Goal: Task Accomplishment & Management: Manage account settings

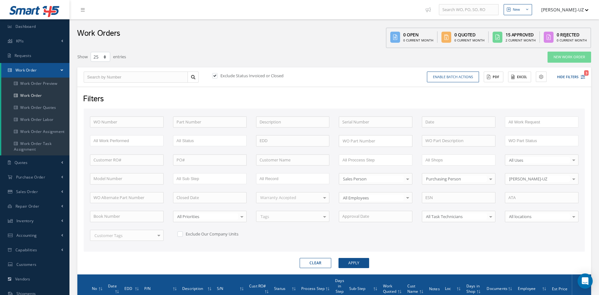
select select "25"
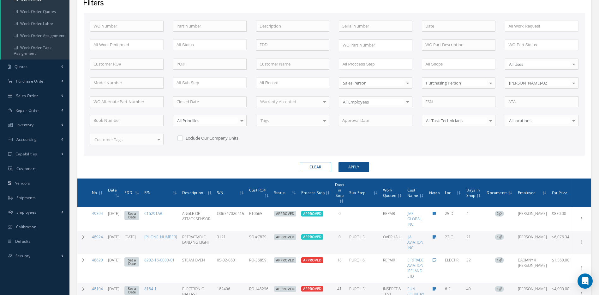
scroll to position [96, 0]
click at [345, 165] on button "Apply" at bounding box center [354, 167] width 31 height 10
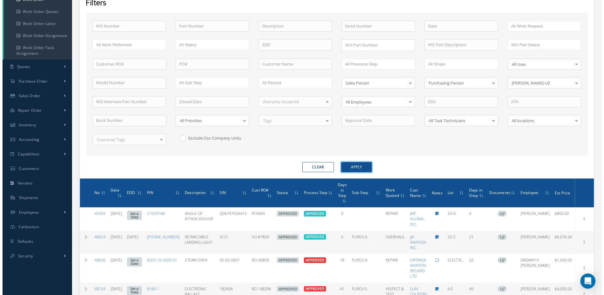
scroll to position [64, 0]
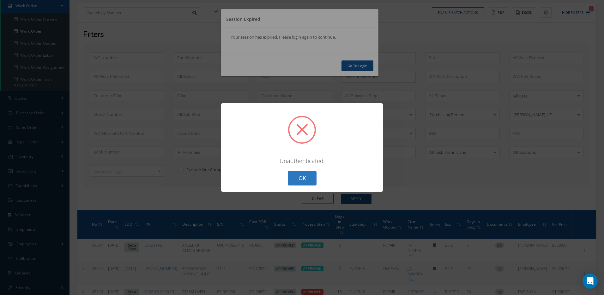
click at [299, 185] on button "OK" at bounding box center [302, 178] width 29 height 15
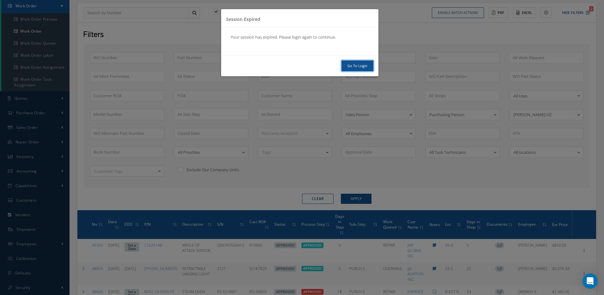
click at [348, 65] on link "Go To Login" at bounding box center [358, 65] width 32 height 11
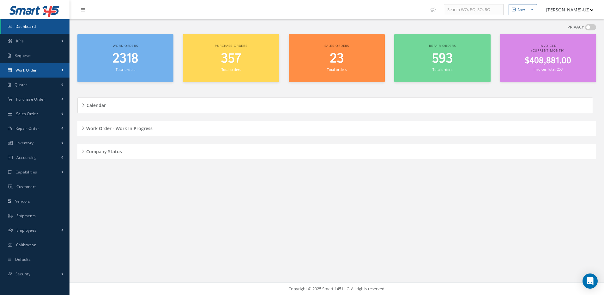
click at [31, 75] on link "Work Order" at bounding box center [35, 70] width 70 height 15
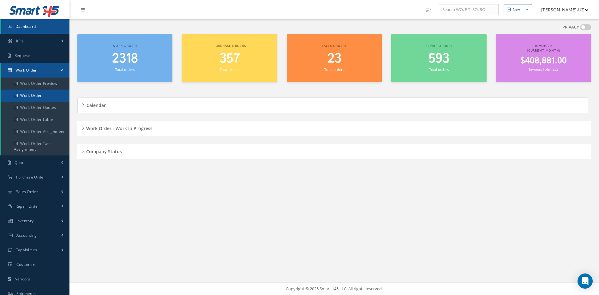
click at [39, 94] on link "Work Order" at bounding box center [35, 95] width 68 height 12
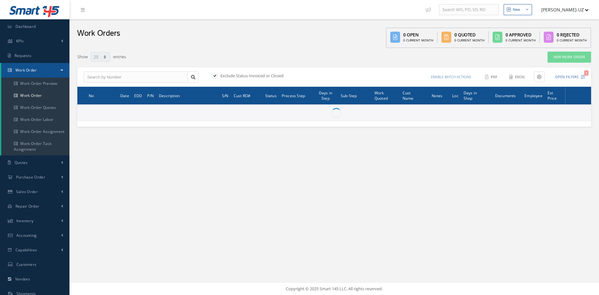
select select "25"
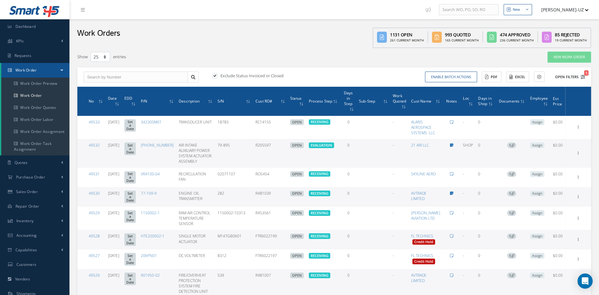
click at [582, 75] on icon "1" at bounding box center [583, 77] width 4 height 4
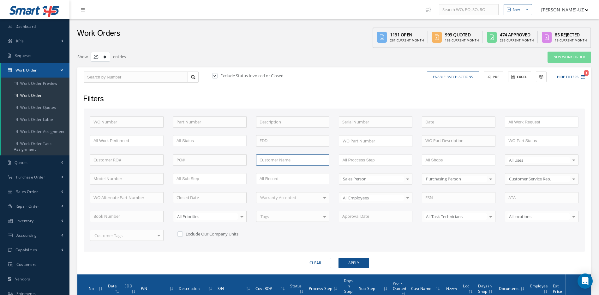
click at [289, 158] on input "text" at bounding box center [293, 159] width 74 height 11
click at [283, 169] on span "[PERSON_NAME] AVIATION LTD" at bounding box center [290, 171] width 60 height 6
type input "[PERSON_NAME] AVIATION LTD"
click at [363, 265] on button "Apply" at bounding box center [354, 263] width 31 height 10
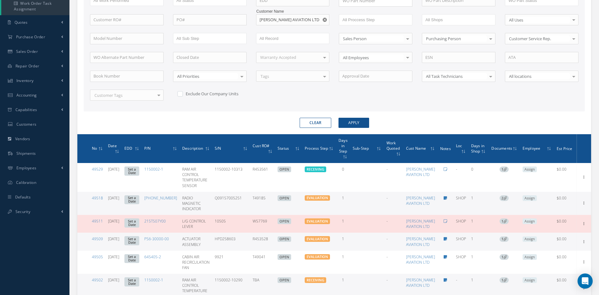
scroll to position [45, 0]
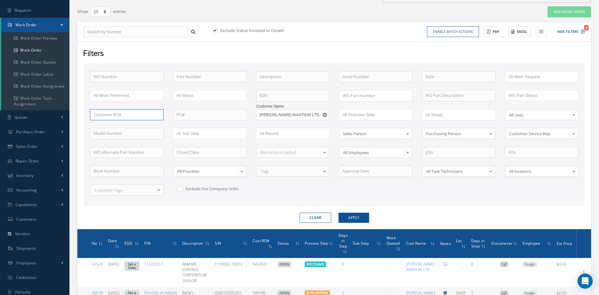
click at [124, 115] on input "text" at bounding box center [127, 114] width 74 height 11
type input "t"
click at [339, 212] on button "Apply" at bounding box center [354, 217] width 31 height 10
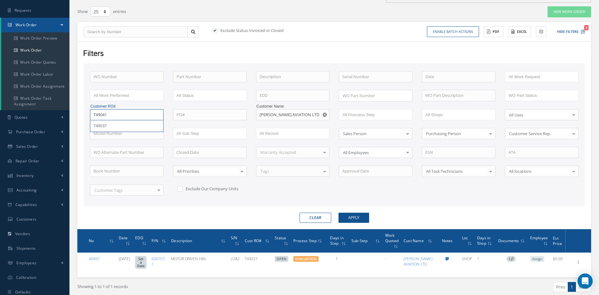
click at [339, 212] on button "Apply" at bounding box center [354, 217] width 31 height 10
click at [142, 113] on input "T49045" at bounding box center [127, 114] width 74 height 11
click at [339, 212] on button "Apply" at bounding box center [354, 217] width 31 height 10
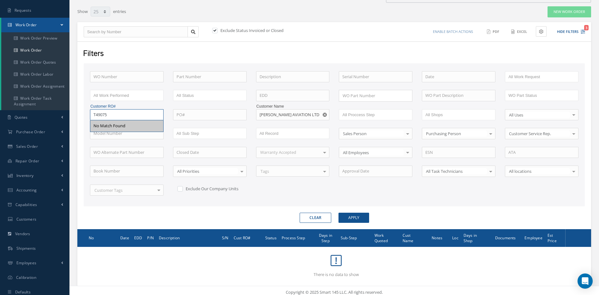
type input "T49075"
click at [339, 212] on button "Apply" at bounding box center [354, 217] width 31 height 10
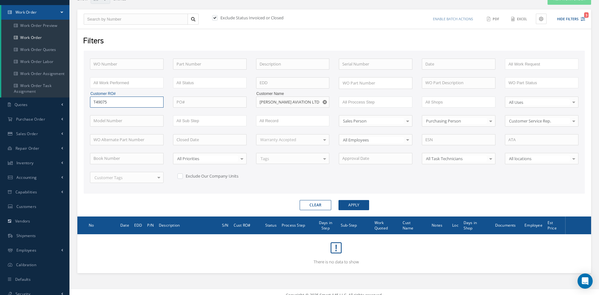
scroll to position [64, 0]
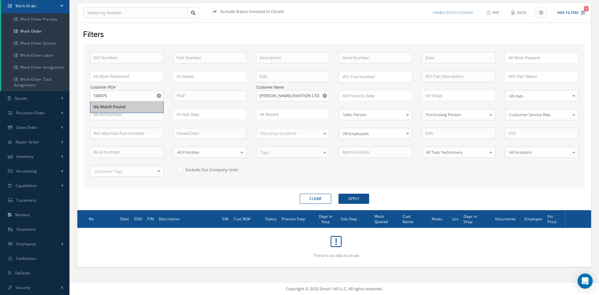
click at [314, 178] on div "WO Number Part Number Description Serial Number - BENCH CHECK CALIBRATION INSPE…" at bounding box center [334, 118] width 498 height 132
click at [158, 95] on use "Reset" at bounding box center [159, 96] width 4 height 4
click at [354, 200] on button "Apply" at bounding box center [354, 198] width 31 height 10
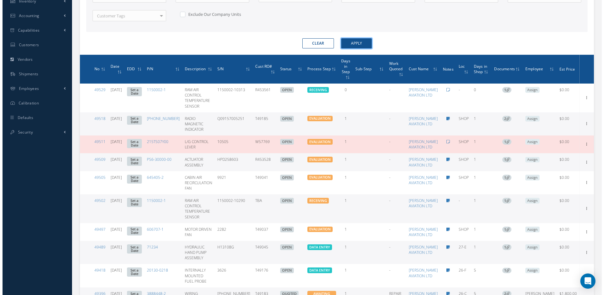
scroll to position [222, 0]
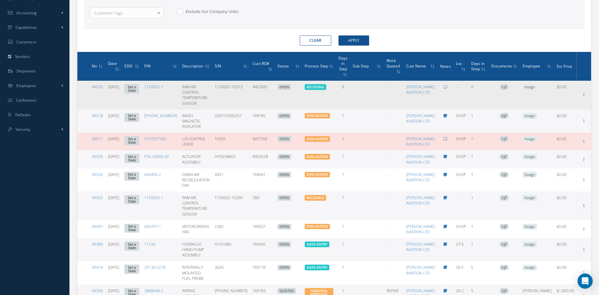
drag, startPoint x: 278, startPoint y: 89, endPoint x: 258, endPoint y: 95, distance: 21.0
click at [258, 95] on td "R453561" at bounding box center [262, 95] width 25 height 29
copy td "R453561"
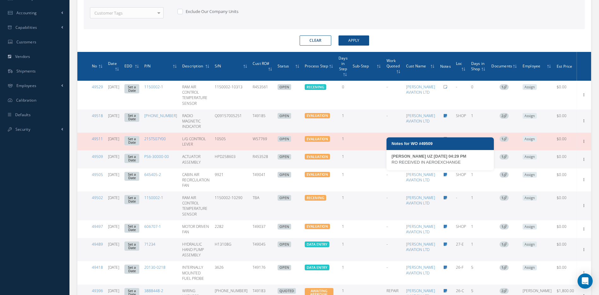
drag, startPoint x: 465, startPoint y: 162, endPoint x: 397, endPoint y: 163, distance: 68.6
click at [394, 164] on div "RO RECEIVED IN AEROEXCHANGE" at bounding box center [440, 162] width 97 height 6
click at [461, 159] on div "MARIA PERDOMO UZ 09/15/2025 04:29 PM" at bounding box center [440, 156] width 97 height 6
drag, startPoint x: 463, startPoint y: 160, endPoint x: 392, endPoint y: 165, distance: 70.6
click at [392, 165] on div "RO RECEIVED IN AEROEXCHANGE" at bounding box center [440, 162] width 97 height 6
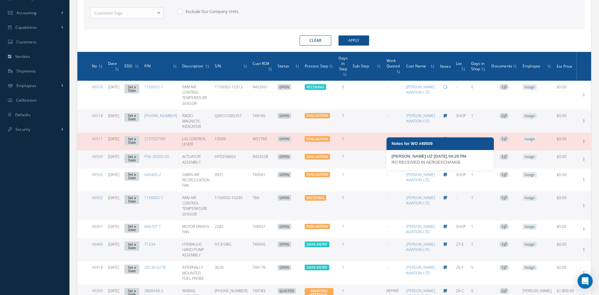
copy div "RO RECEIVED IN AEROEXCHANGE"
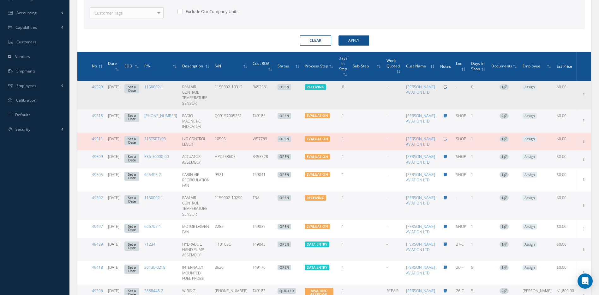
click at [444, 87] on icon at bounding box center [445, 87] width 3 height 4
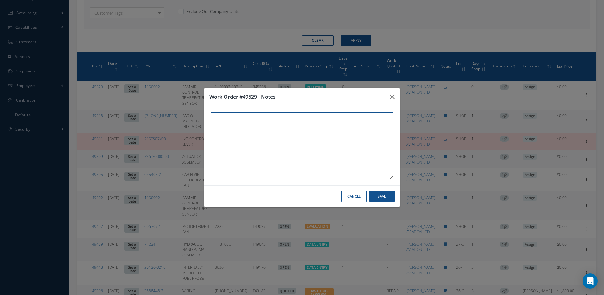
paste textarea "RO RECEIVED IN AEROEXCHANGE"
click at [380, 198] on button "Save" at bounding box center [381, 196] width 25 height 11
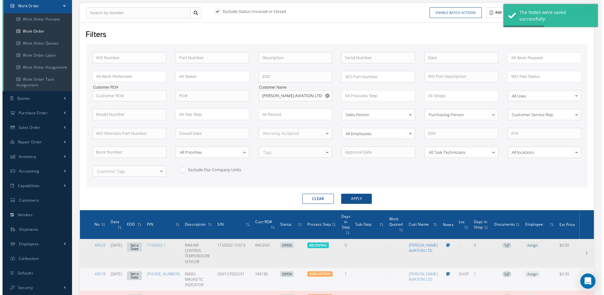
scroll to position [96, 0]
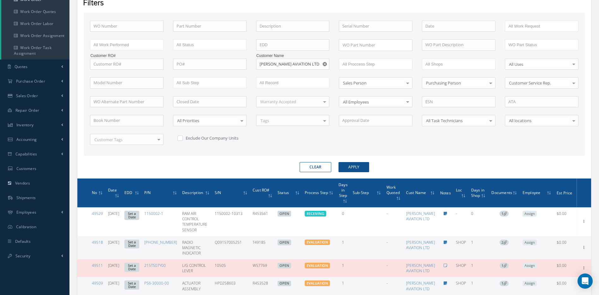
drag, startPoint x: 277, startPoint y: 241, endPoint x: 258, endPoint y: 244, distance: 20.2
click at [258, 244] on td "T49185" at bounding box center [262, 247] width 25 height 23
copy td "T49185"
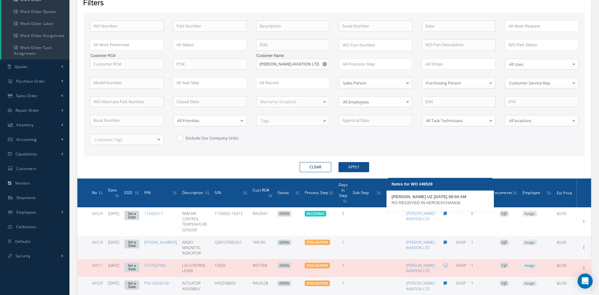
drag, startPoint x: 466, startPoint y: 203, endPoint x: 387, endPoint y: 206, distance: 79.4
click at [387, 206] on div "MARIA PERDOMO UZ 09/16/2025 09:04 AM RO RECEIVED IN AEROEXCHANGE" at bounding box center [440, 201] width 107 height 17
copy div "RO RECEIVED IN AEROEXCHANGE"
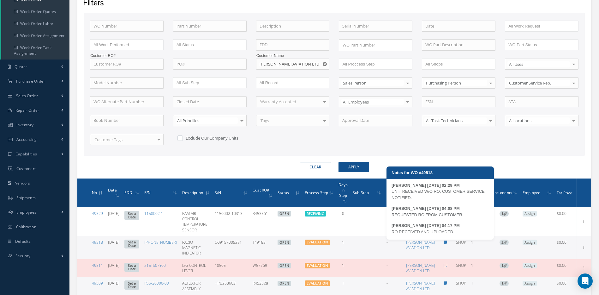
click at [462, 230] on div "RO RECEIVED AND UPLOADED." at bounding box center [440, 231] width 97 height 6
click at [427, 204] on div "MARCOS FERRER 09/15/2025 02:29 PM UNIT RECEIVED W/O RO, CUSTOMER SERVICE NOTIFI…" at bounding box center [440, 211] width 107 height 58
click at [444, 241] on icon at bounding box center [445, 242] width 3 height 4
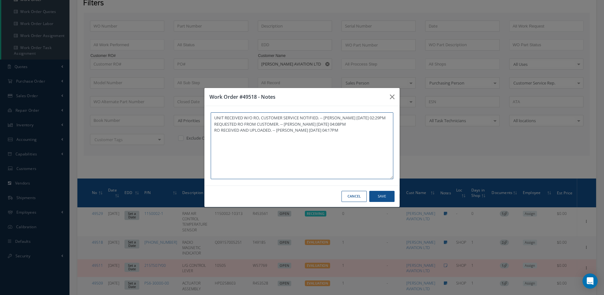
paste textarea "RO RECEIVED IN AEROEXCHANGE"
type textarea "UNIT RECEIVED W/O RO, CUSTOMER SERVICE NOTIFIED. -- MARCOS FERRER 09/15/2025 02…"
click at [384, 197] on button "Save" at bounding box center [381, 196] width 25 height 11
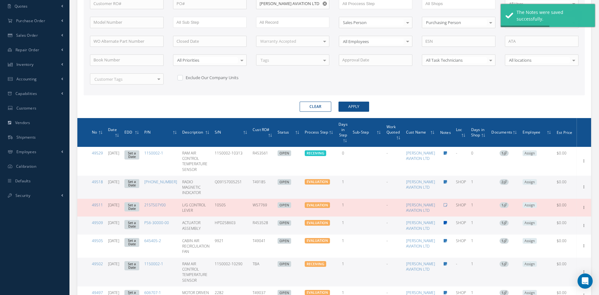
scroll to position [159, 0]
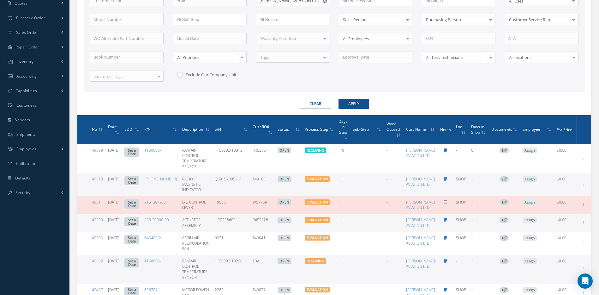
drag, startPoint x: 281, startPoint y: 208, endPoint x: 256, endPoint y: 214, distance: 25.8
click at [256, 213] on tr "49511 09/15/2025 Set a Date 215TS07Y00 L/G CONTROL LEVER 10505 W57769 OPEN Elap…" at bounding box center [334, 205] width 514 height 18
copy tr "W57769"
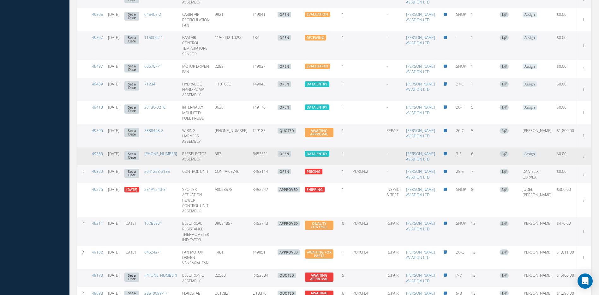
scroll to position [538, 0]
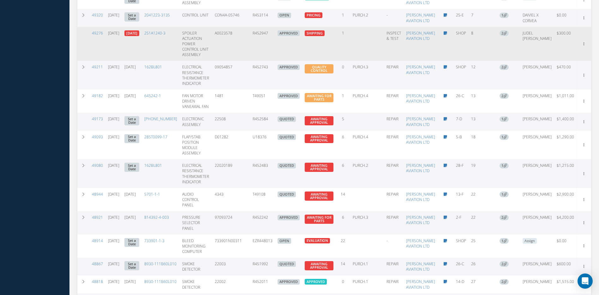
drag, startPoint x: 276, startPoint y: 116, endPoint x: 258, endPoint y: 118, distance: 18.4
click at [258, 61] on td "R452947" at bounding box center [262, 44] width 25 height 34
copy td "R452947"
click at [581, 46] on icon at bounding box center [584, 43] width 6 height 5
click at [547, 60] on link "Edit" at bounding box center [555, 56] width 50 height 8
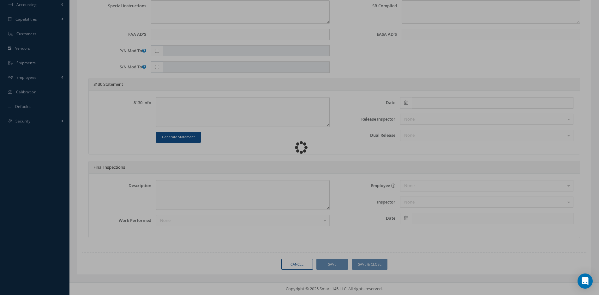
scroll to position [230, 0]
type input "251A1240-3"
type input "SHOP"
type input "09/08/2025"
type input "SPOILER ACTUATION POWER CONTROL UNIT ASSEMBLY"
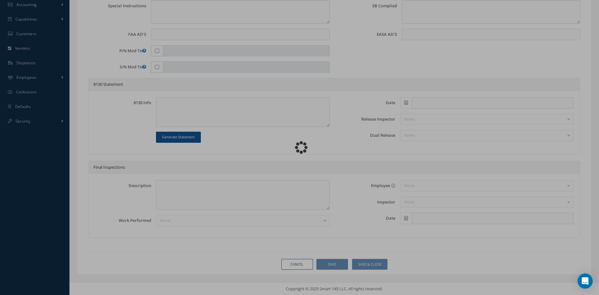
type input "R452947"
type input "09/15/2025"
type input "A0023578"
type textarea "SPOILER #5 WITH INTERNAL LOSS"
type textarea "PLEASE SEE R.O. FOR DETAILS"
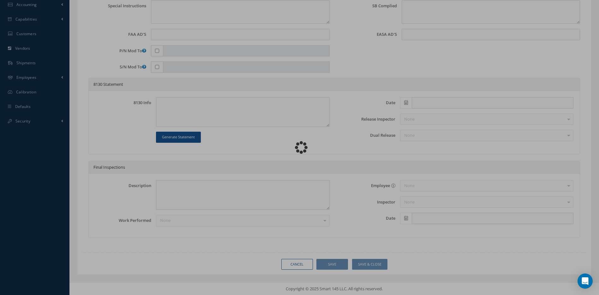
type textarea "NO VISUAL DAMAGE"
type textarea "NO S/B INSTALLED AND N/A AD'S."
type textarea "INSPECTED & TESTED IN ACCORDANCE WITH CMM ATA 27-60-42, REV 45, DATED Jul 01, 2…"
type input "09/15/2025"
type input "09/12/2025"
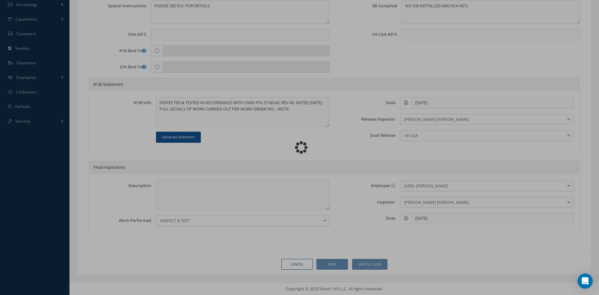
scroll to position [0, 0]
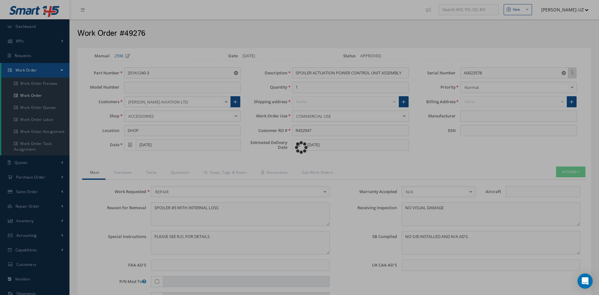
type input "BOEING"
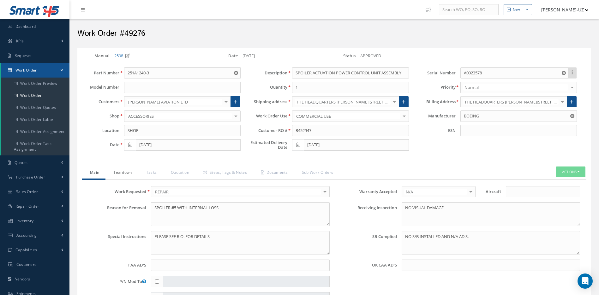
click at [125, 170] on link "Teardown" at bounding box center [122, 172] width 33 height 13
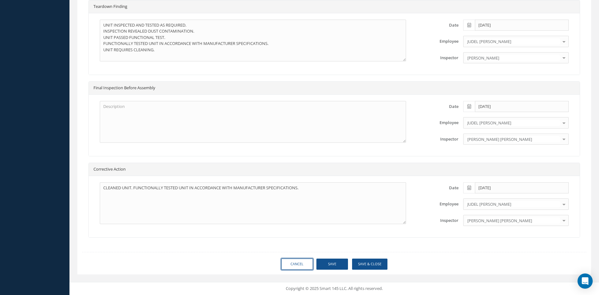
drag, startPoint x: 304, startPoint y: 266, endPoint x: 344, endPoint y: 251, distance: 42.8
click at [304, 266] on link "Cancel" at bounding box center [298, 263] width 32 height 11
select select "25"
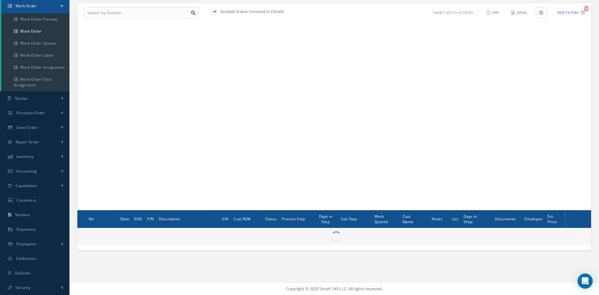
scroll to position [64, 0]
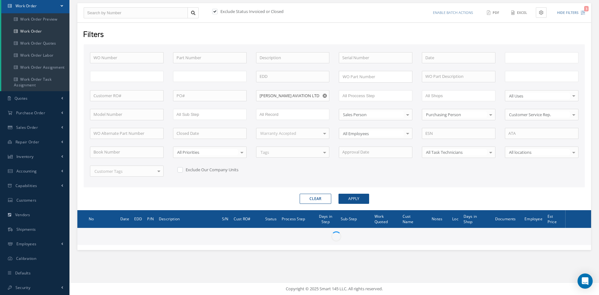
type input "All Work Request"
type input "All Work Performed"
type input "All Status"
type input "WO Part Status"
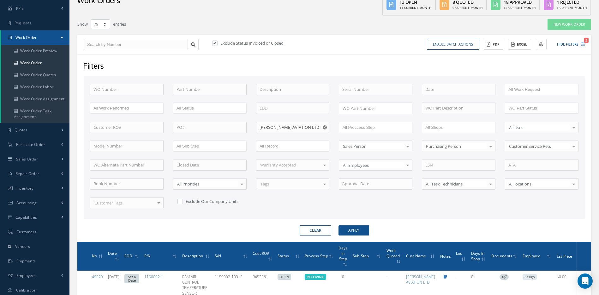
scroll to position [0, 0]
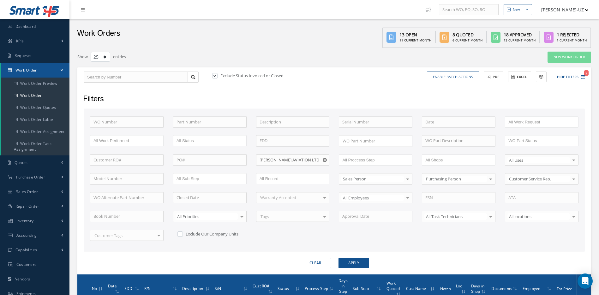
click at [217, 75] on label at bounding box center [218, 76] width 2 height 6
click at [215, 75] on input "checkbox" at bounding box center [214, 76] width 4 height 4
checkbox input "false"
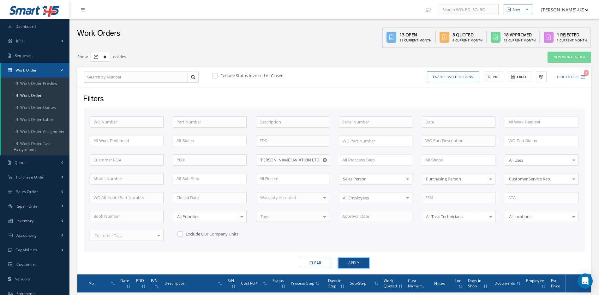
click at [357, 265] on button "Apply" at bounding box center [354, 263] width 31 height 10
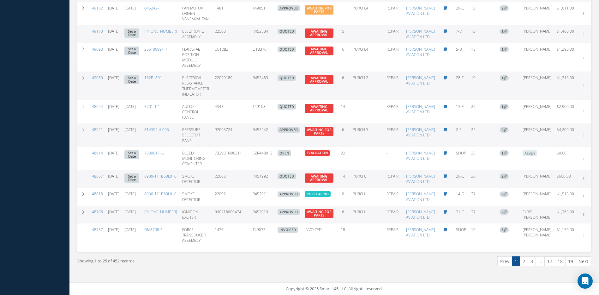
scroll to position [758, 0]
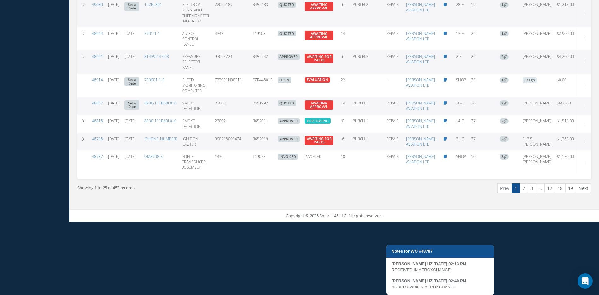
drag, startPoint x: 459, startPoint y: 228, endPoint x: 392, endPoint y: 227, distance: 67.0
click at [392, 260] on div "MARIA PERDOMO UZ 08/19/2025 02:13 PM RECEIVED IN AEROXCHANGE. MARIA PERDOMO UZ …" at bounding box center [440, 277] width 107 height 34
copy div "ADDED AWB# IN AEROXCHANGE"
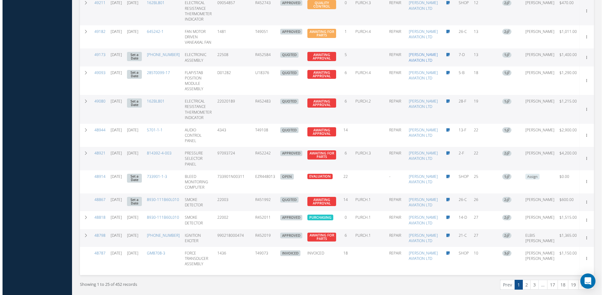
scroll to position [569, 0]
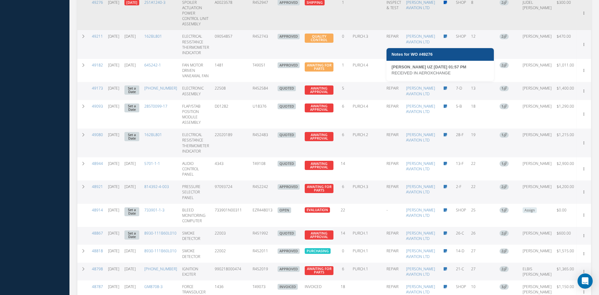
click at [444, 4] on icon at bounding box center [445, 3] width 3 height 4
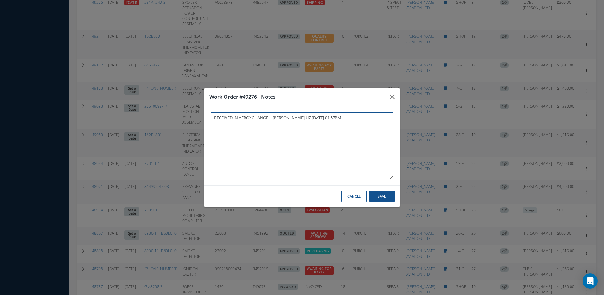
paste textarea "ADDED AWB# IN AEROXCHANGE"
type textarea "RECEIVED IN AEROXCHANGE -- MARIA PERDOMO-UZ 09/11/2025 01:57PM ADDED AWB# IN AE…"
click at [377, 198] on button "Save" at bounding box center [381, 196] width 25 height 11
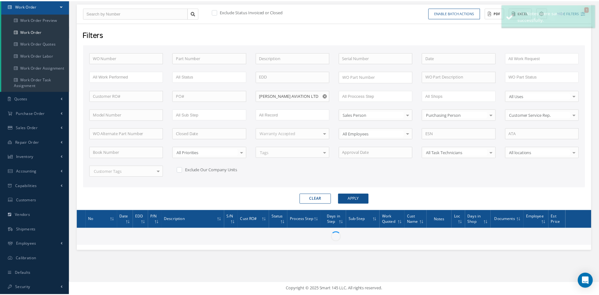
scroll to position [64, 0]
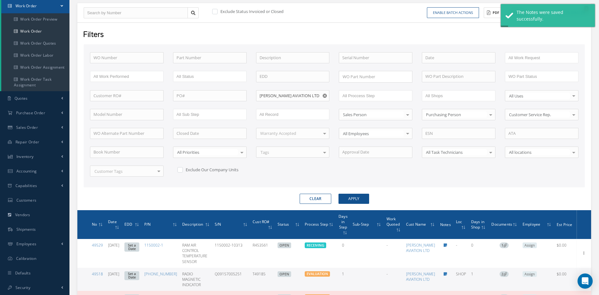
click at [324, 96] on use "Reset" at bounding box center [325, 96] width 4 height 4
click at [320, 96] on input "text" at bounding box center [293, 95] width 74 height 11
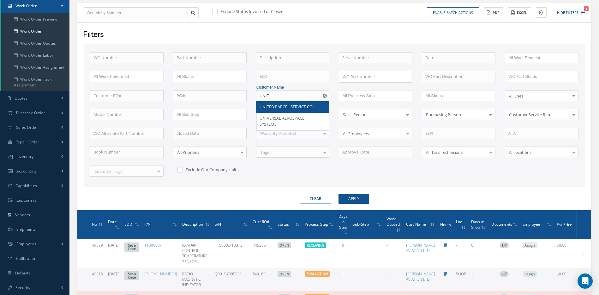
click at [271, 108] on span "UNITED PARCEL SERVICE CO." at bounding box center [287, 107] width 54 height 6
type input "UNITED PARCEL SERVICE CO."
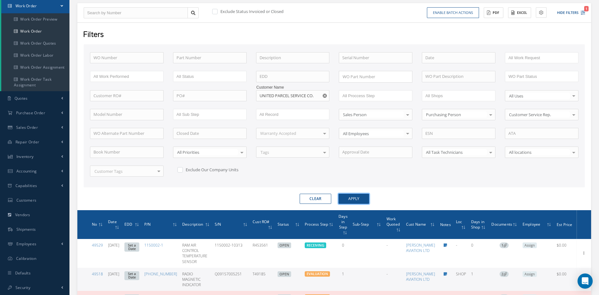
click at [355, 200] on button "Apply" at bounding box center [354, 198] width 31 height 10
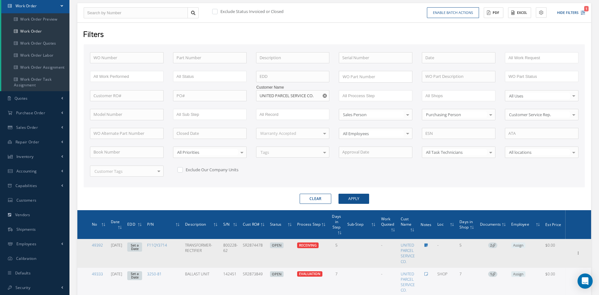
drag, startPoint x: 277, startPoint y: 241, endPoint x: 250, endPoint y: 242, distance: 26.5
click at [250, 242] on td "SR2874478" at bounding box center [253, 253] width 27 height 29
copy td "SR2874478"
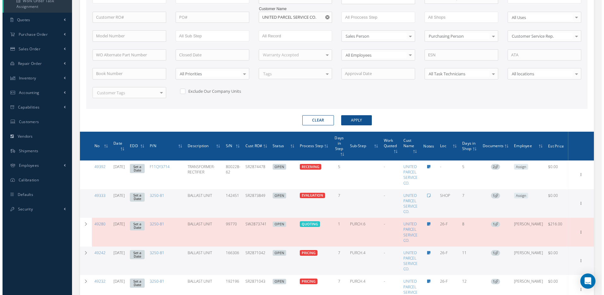
scroll to position [159, 0]
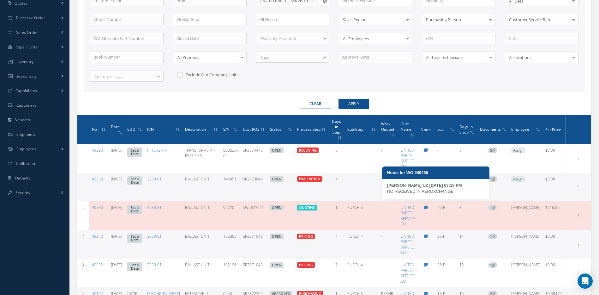
drag, startPoint x: 455, startPoint y: 192, endPoint x: 388, endPoint y: 192, distance: 66.7
click at [388, 192] on div "RO RECEIVED IN AEROXCHANGE" at bounding box center [435, 191] width 97 height 6
copy div "RO RECEIVED IN AEROXCHANGE"
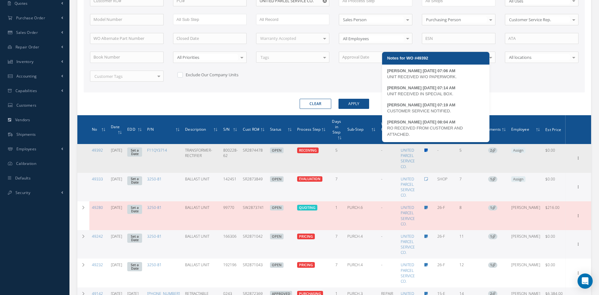
click at [428, 148] on icon at bounding box center [426, 150] width 3 height 4
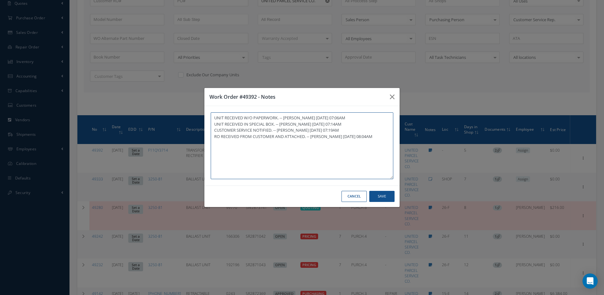
paste textarea "RO RECEIVED IN AEROXCHANGE"
type textarea "UNIT RECEIVED W/O PAPERWORK. -- MARCOS FERRER 09/11/2025 07:06AM UNIT RECEIVED …"
click at [384, 199] on button "Save" at bounding box center [381, 196] width 25 height 11
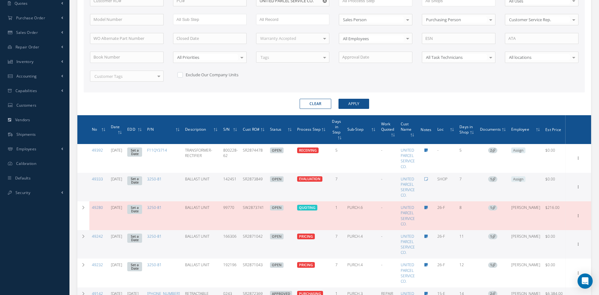
drag, startPoint x: 273, startPoint y: 175, endPoint x: 250, endPoint y: 176, distance: 22.8
click at [250, 176] on td "SR2873849" at bounding box center [253, 187] width 27 height 29
copy td "SR2873849"
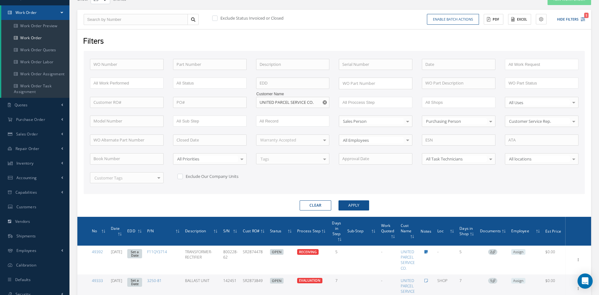
scroll to position [0, 0]
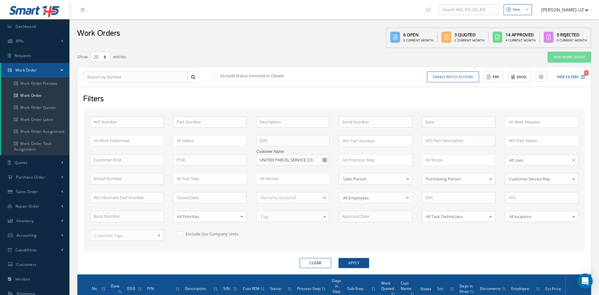
click at [222, 75] on label "Exclude Status Invoiced or Closed" at bounding box center [251, 76] width 65 height 6
click at [216, 75] on input "checkbox" at bounding box center [214, 76] width 4 height 4
checkbox input "true"
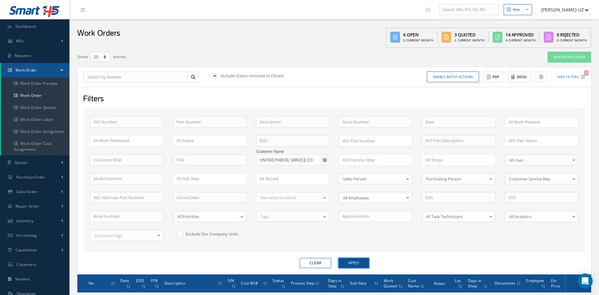
click at [355, 264] on button "Apply" at bounding box center [354, 263] width 31 height 10
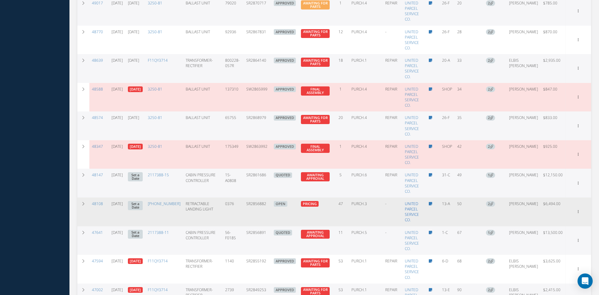
scroll to position [507, 0]
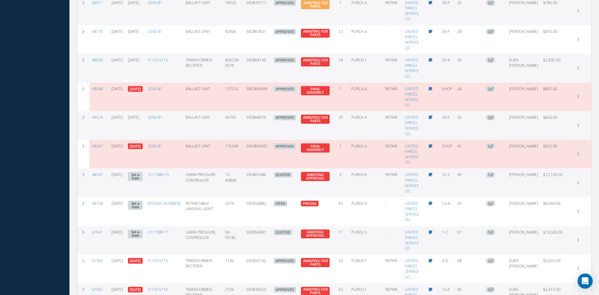
drag, startPoint x: 277, startPoint y: 227, endPoint x: 254, endPoint y: 226, distance: 22.1
click at [254, 226] on td "SR2856891" at bounding box center [257, 240] width 27 height 29
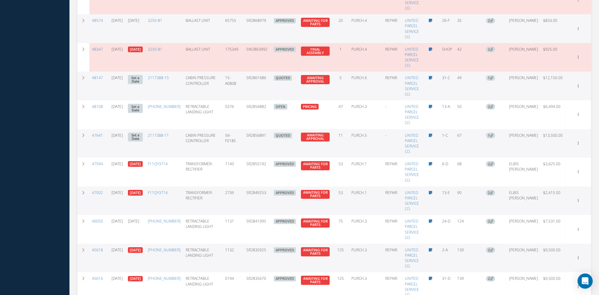
scroll to position [601, 0]
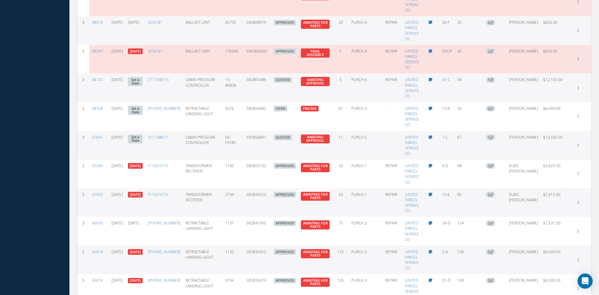
drag, startPoint x: 274, startPoint y: 76, endPoint x: 254, endPoint y: 74, distance: 20.0
click at [254, 74] on td "SR2861686" at bounding box center [257, 87] width 27 height 29
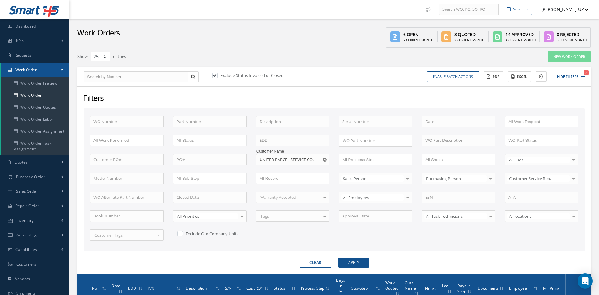
scroll to position [0, 0]
click at [324, 158] on icon "Reset" at bounding box center [325, 160] width 4 height 4
click at [311, 157] on input "text" at bounding box center [293, 159] width 74 height 11
click at [293, 169] on span "QANTAS AIRWAYS LIMITED" at bounding box center [285, 171] width 51 height 6
type input "QANTAS AIRWAYS LIMITED"
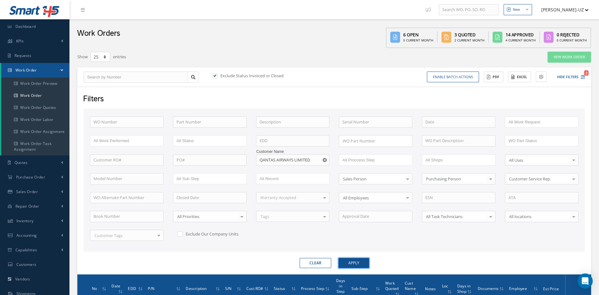
click at [360, 261] on button "Apply" at bounding box center [354, 263] width 31 height 10
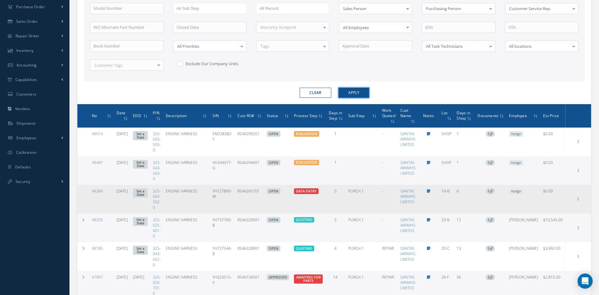
scroll to position [190, 0]
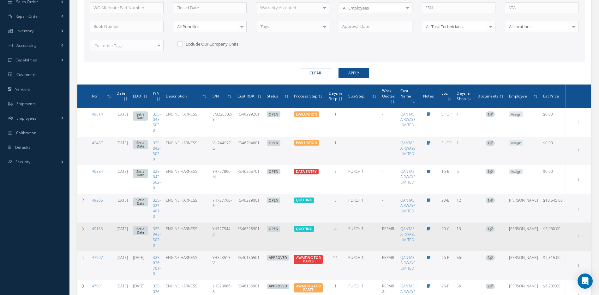
drag, startPoint x: 277, startPoint y: 230, endPoint x: 251, endPoint y: 232, distance: 25.3
click at [251, 232] on td "RS46328901" at bounding box center [250, 236] width 30 height 29
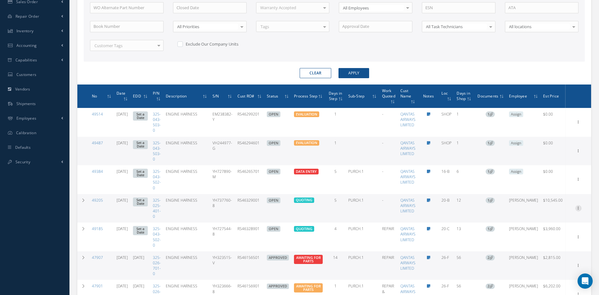
click at [577, 205] on icon at bounding box center [579, 207] width 6 height 5
click at [544, 223] on link "Edit" at bounding box center [550, 220] width 50 height 8
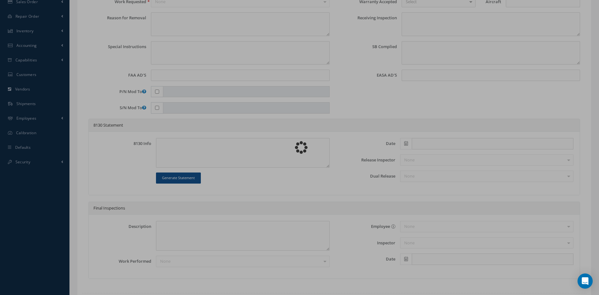
type input "325-025-401-0"
type input "CJ10"
type input "20-B"
type input "09/04/2025"
type input "ENGINE HARNESS"
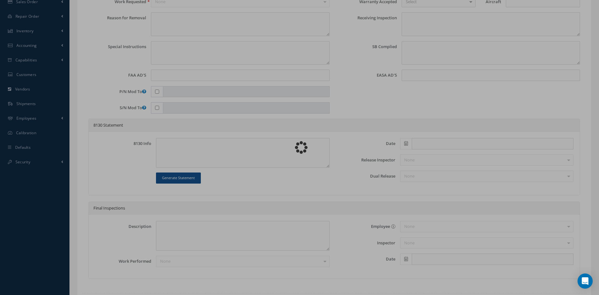
type input "RS46329001"
type input "YH737760-8"
type textarea "J10 HARNESS CONNECTOR DP1001 FAILS PIN RETENTION TEST."
type textarea "PLEASE SEE R.O. FOR DETAILS"
type textarea "NO VISUAL DAMAGE"
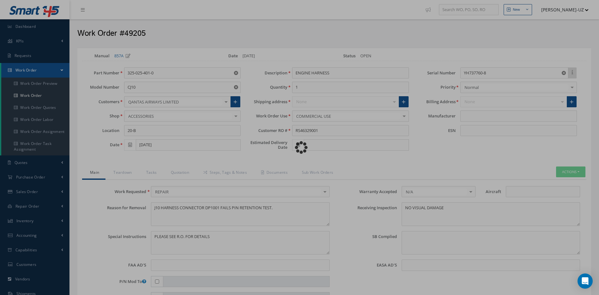
type input "SAFRAN"
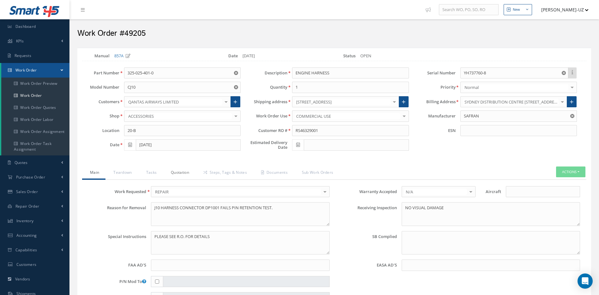
click at [178, 174] on link "Quotation" at bounding box center [179, 172] width 33 height 13
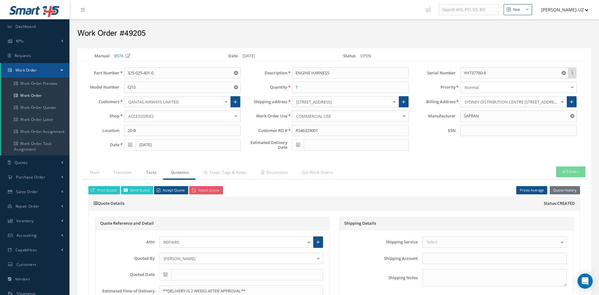
click at [154, 171] on link "Tasks" at bounding box center [150, 172] width 25 height 13
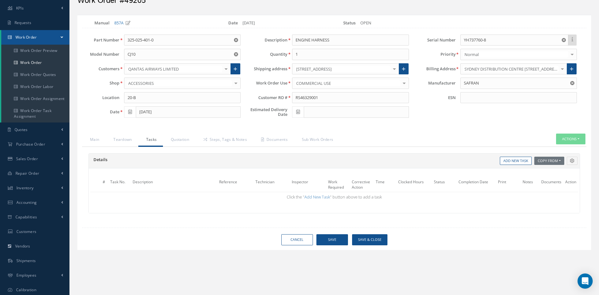
scroll to position [64, 0]
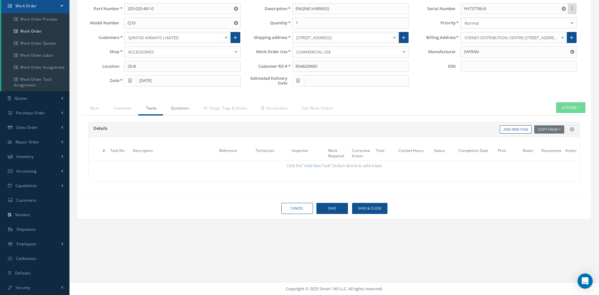
click at [178, 106] on link "Quotation" at bounding box center [179, 108] width 33 height 13
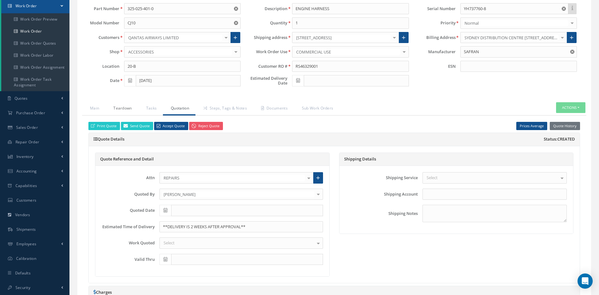
click at [128, 111] on link "Teardown" at bounding box center [122, 108] width 33 height 13
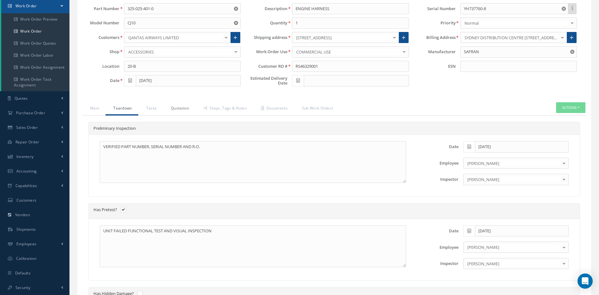
click at [181, 103] on link "Quotation" at bounding box center [179, 108] width 33 height 13
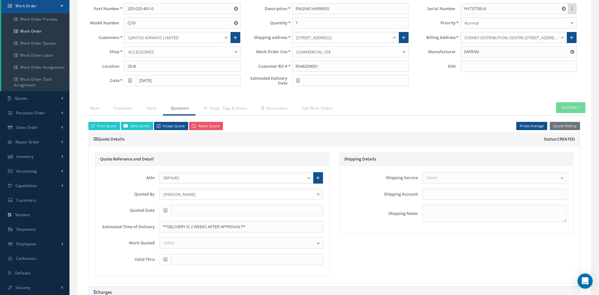
click at [198, 153] on div "Quote Reference and Detail" at bounding box center [212, 159] width 234 height 13
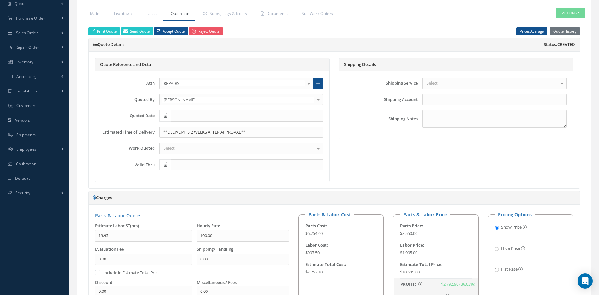
scroll to position [159, 0]
click at [230, 180] on div "Attn REPAIRS REPAIRS INVOICES AEROXCHANGE PATRICK CHANDRA SUPPLIER HELP No elem…" at bounding box center [212, 126] width 234 height 110
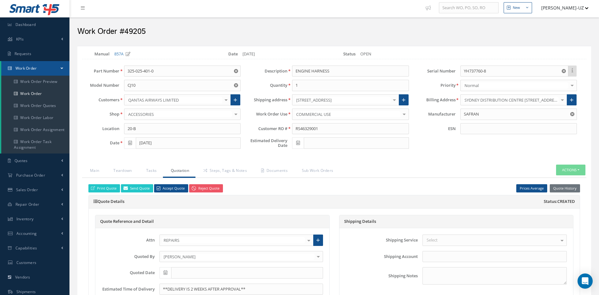
scroll to position [1, 0]
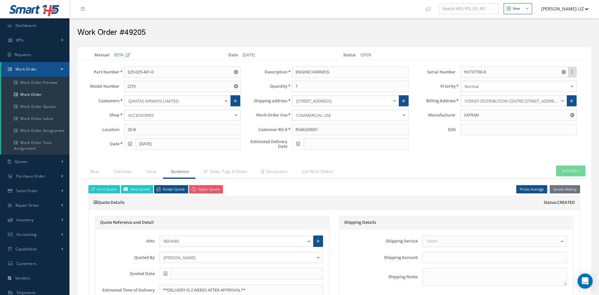
click at [233, 213] on div "Quote Reference and Detail Attn REPAIRS REPAIRS INVOICES AEROXCHANGE PATRICK CH…" at bounding box center [334, 277] width 491 height 137
click at [176, 210] on div "Quote Reference and Detail Attn REPAIRS REPAIRS INVOICES AEROXCHANGE PATRICK CH…" at bounding box center [334, 277] width 491 height 137
drag, startPoint x: 177, startPoint y: 210, endPoint x: 177, endPoint y: 216, distance: 6.0
click at [177, 216] on div "Quote Reference and Detail Attn REPAIRS REPAIRS INVOICES AEROXCHANGE PATRICK CH…" at bounding box center [334, 277] width 491 height 137
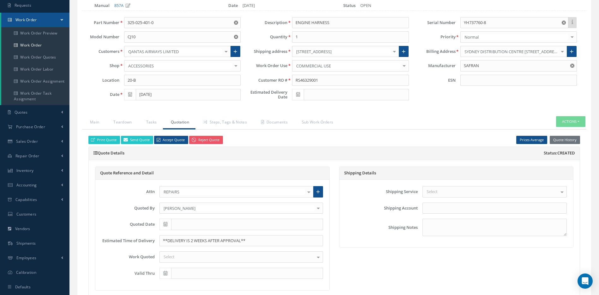
scroll to position [64, 0]
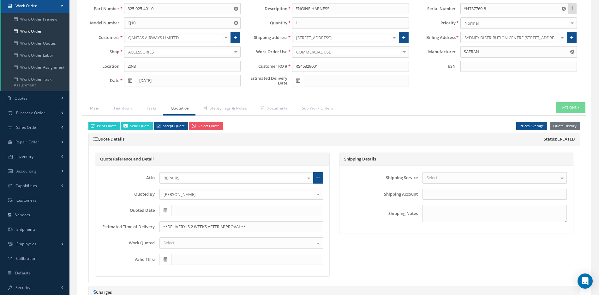
click at [360, 242] on div "Shipping Details Shipping Service Select Airborne COURIER DELIVERY DHL DHL DHL …" at bounding box center [457, 214] width 244 height 124
click at [131, 106] on link "Teardown" at bounding box center [122, 108] width 33 height 13
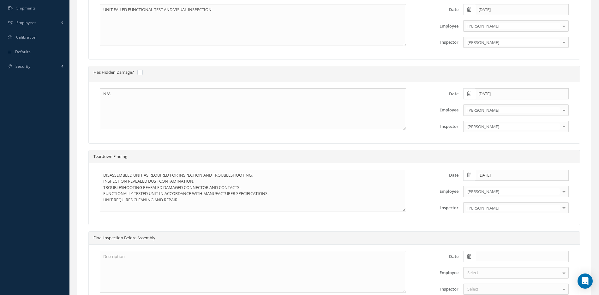
scroll to position [285, 0]
click at [216, 150] on div "Teardown Finding" at bounding box center [334, 156] width 491 height 13
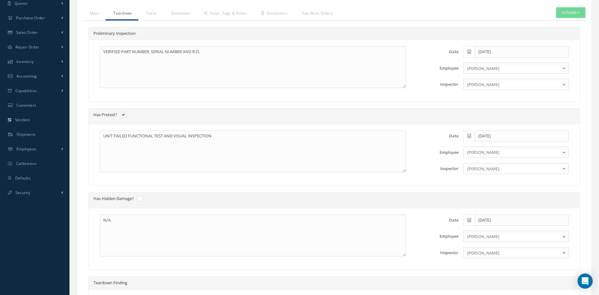
scroll to position [1, 0]
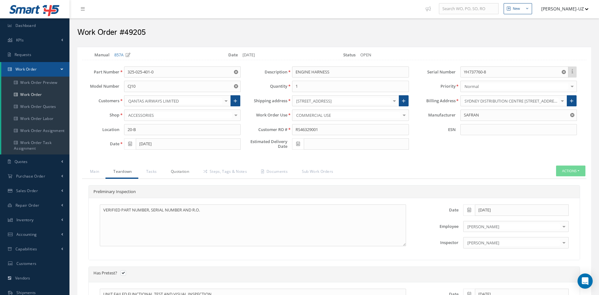
click at [183, 174] on link "Quotation" at bounding box center [179, 171] width 33 height 13
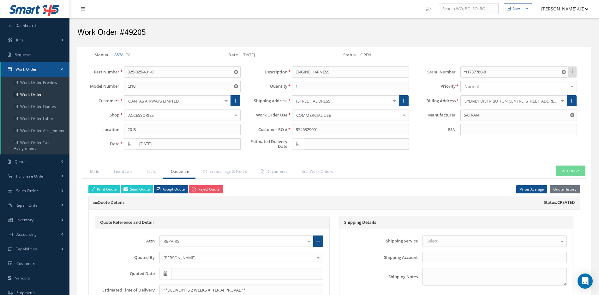
click at [202, 217] on div "Quote Reference and Detail" at bounding box center [212, 222] width 234 height 13
click at [286, 200] on h5 "Quote Details Status: Created" at bounding box center [335, 202] width 482 height 5
click at [264, 202] on h5 "Quote Details Status: Created" at bounding box center [335, 202] width 482 height 5
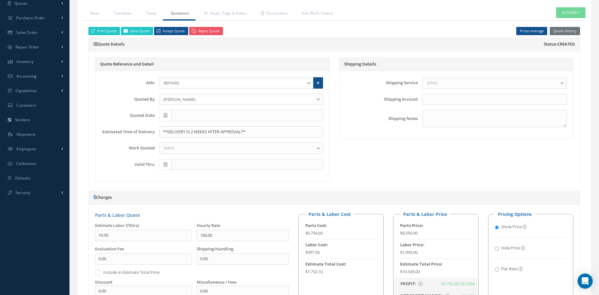
scroll to position [191, 0]
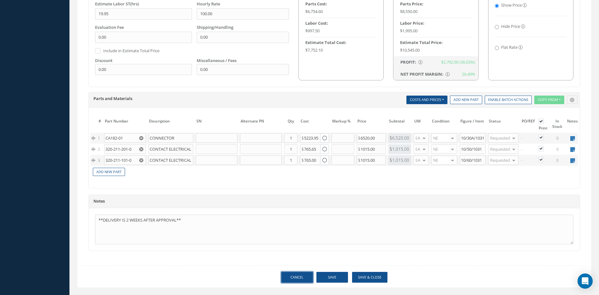
click at [299, 281] on link "Cancel" at bounding box center [298, 276] width 32 height 11
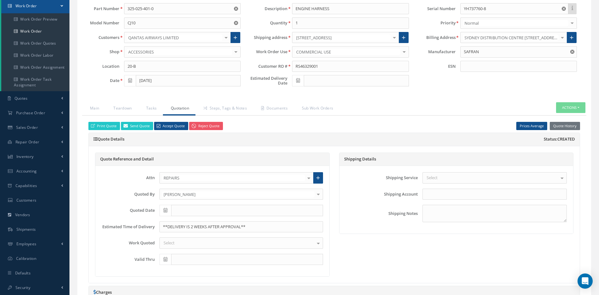
select select "25"
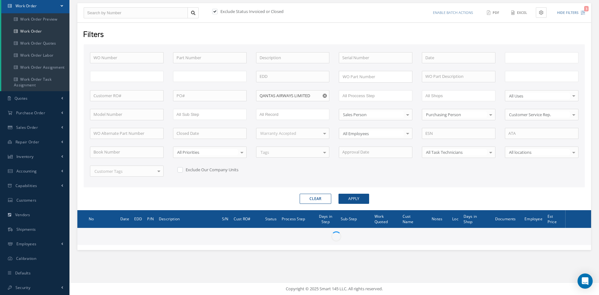
click at [387, 197] on div "Clear Apply" at bounding box center [334, 198] width 511 height 10
type input "All Work Request"
type input "All Work Performed"
type input "All Status"
type input "WO Part Status"
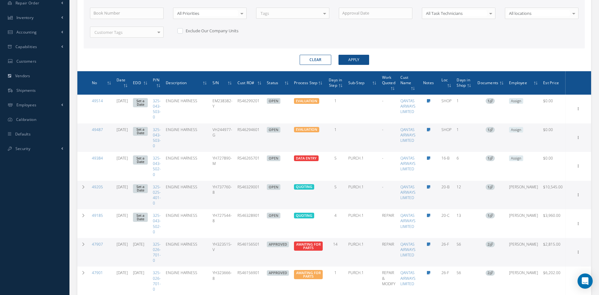
scroll to position [222, 0]
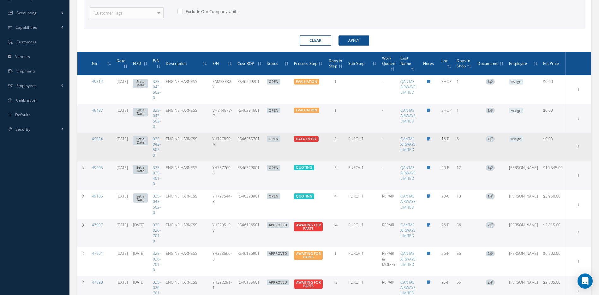
drag, startPoint x: 277, startPoint y: 142, endPoint x: 251, endPoint y: 143, distance: 25.6
click at [251, 143] on td "RS46265701" at bounding box center [250, 146] width 30 height 29
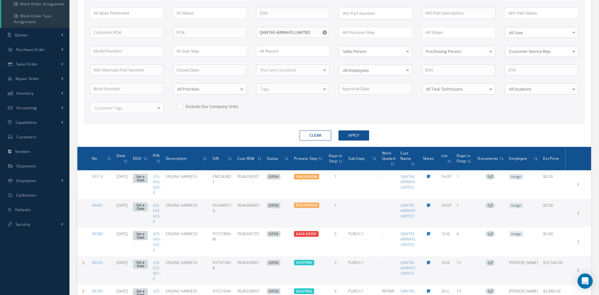
scroll to position [0, 0]
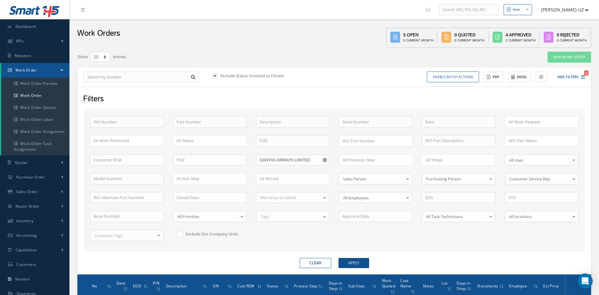
click at [325, 161] on use "Reset" at bounding box center [325, 160] width 4 height 4
click at [347, 159] on input "text" at bounding box center [363, 160] width 40 height 8
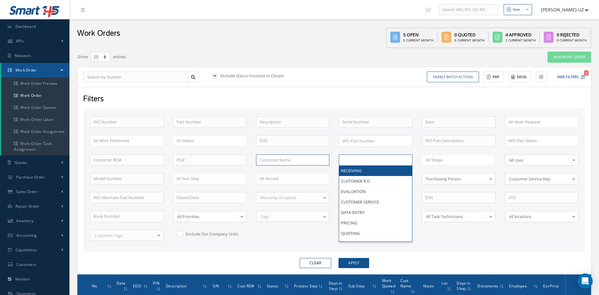
click at [306, 164] on input "text" at bounding box center [293, 159] width 74 height 11
type input "All Proccess Step"
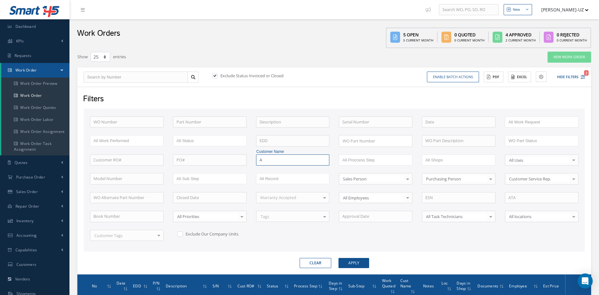
type input "AP"
drag, startPoint x: 293, startPoint y: 159, endPoint x: 244, endPoint y: 164, distance: 48.9
click at [245, 164] on div "WO Number Part Number Description Serial Number - BENCH CHECK CALIBRATION INSPE…" at bounding box center [334, 182] width 498 height 132
click at [344, 161] on input "text" at bounding box center [363, 160] width 40 height 8
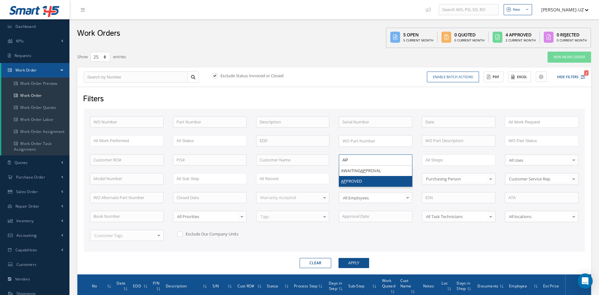
type input "AP"
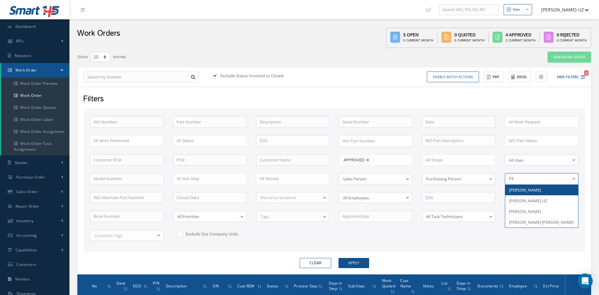
type input "PER"
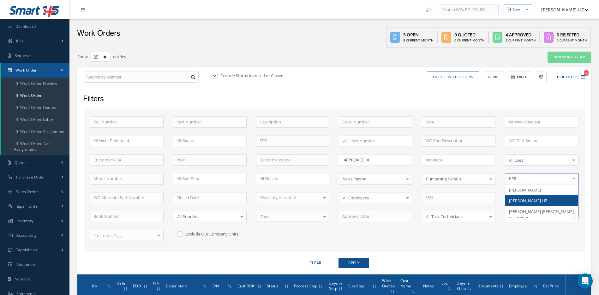
click at [514, 196] on span "[PERSON_NAME]-UZ" at bounding box center [542, 200] width 73 height 11
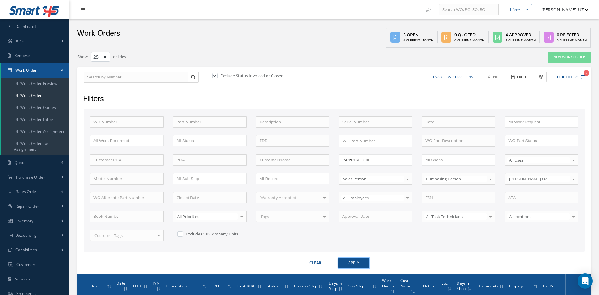
click at [353, 262] on button "Apply" at bounding box center [354, 263] width 31 height 10
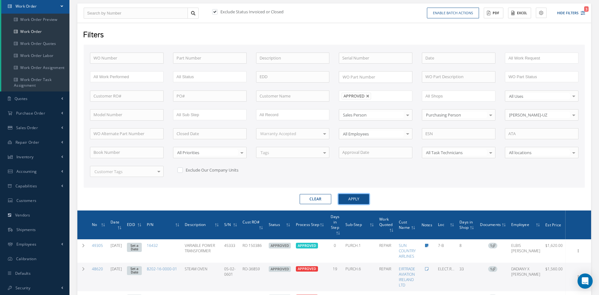
scroll to position [64, 0]
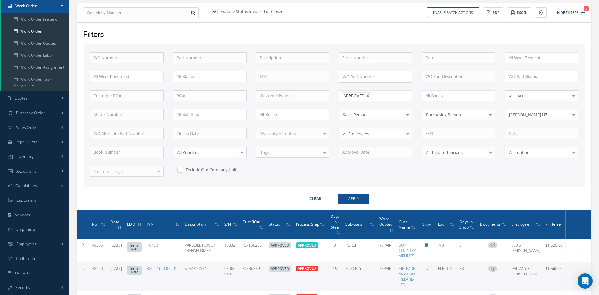
click at [353, 175] on div "WO Number Part Number Description Serial Number - BENCH CHECK CALIBRATION INSPE…" at bounding box center [334, 118] width 498 height 132
click at [406, 183] on div "WO Number Part Number Description Serial Number - BENCH CHECK CALIBRATION INSPE…" at bounding box center [334, 118] width 498 height 132
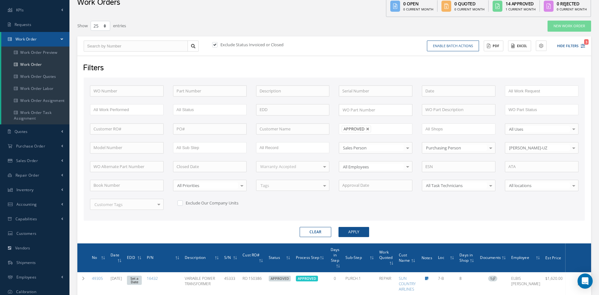
scroll to position [0, 0]
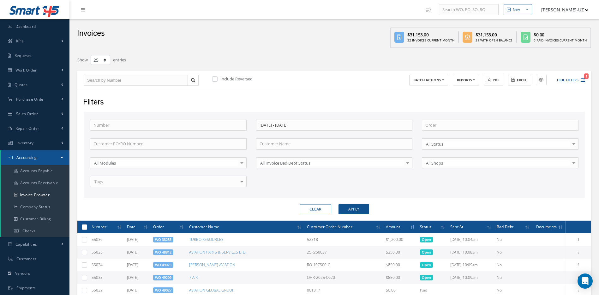
select select "25"
click at [24, 284] on link "Shipments" at bounding box center [35, 287] width 70 height 15
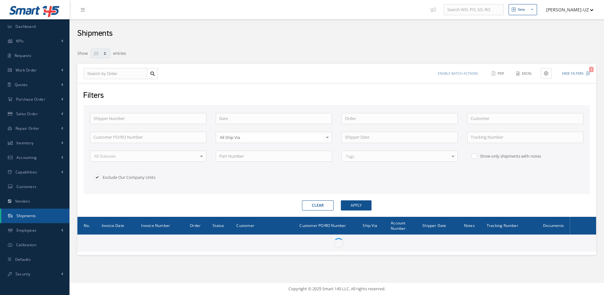
select select "25"
click at [118, 73] on input "text" at bounding box center [116, 73] width 64 height 11
type input "4"
type input "49"
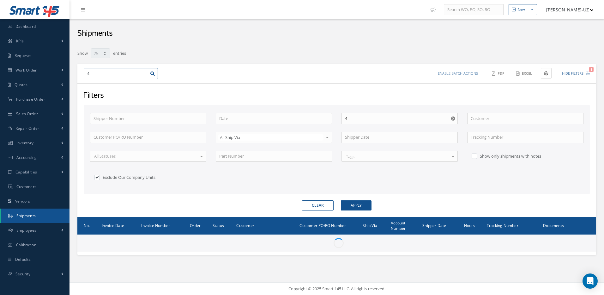
type input "49"
type input "492"
type input "4927"
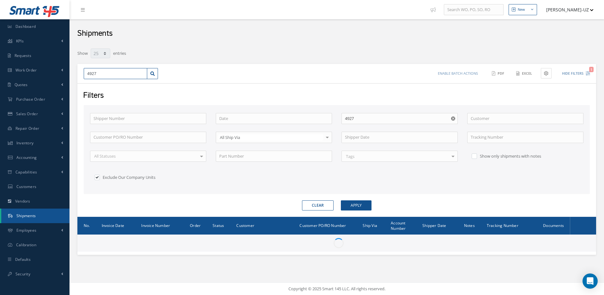
type input "49276"
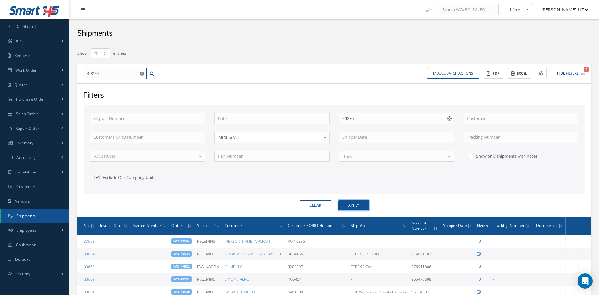
click at [361, 204] on button "Apply" at bounding box center [354, 205] width 31 height 10
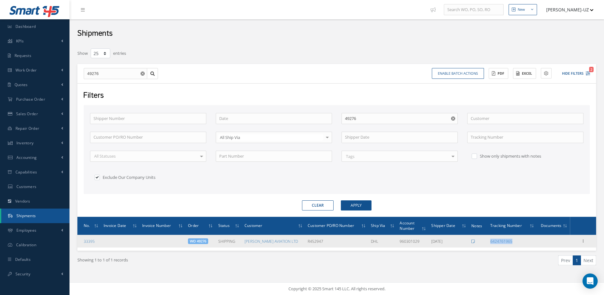
drag, startPoint x: 517, startPoint y: 241, endPoint x: 489, endPoint y: 240, distance: 28.1
click at [489, 240] on td "6424761965" at bounding box center [512, 240] width 49 height 13
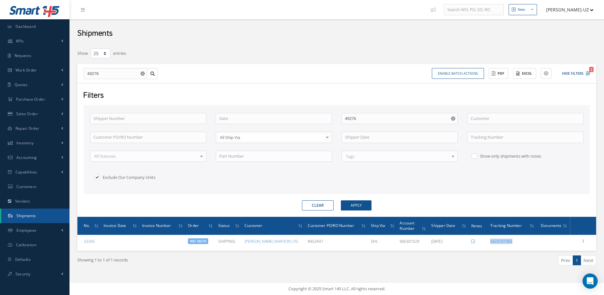
copy link "6424761965"
